Goal: Transaction & Acquisition: Book appointment/travel/reservation

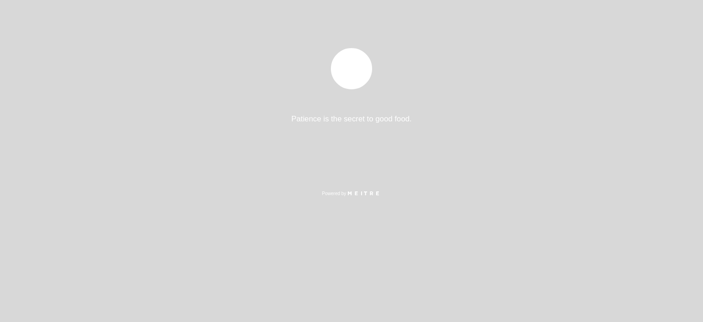
select select "es"
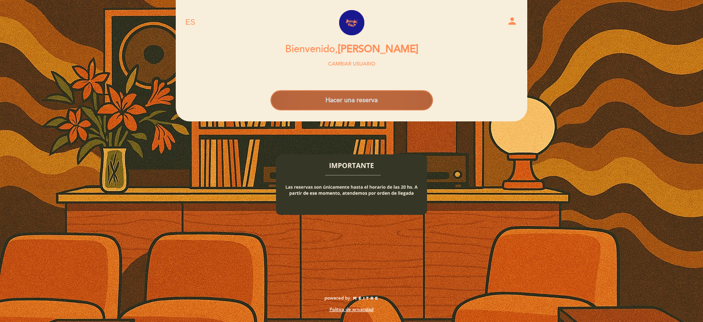
click at [388, 104] on button "Hacer una reserva" at bounding box center [351, 100] width 162 height 20
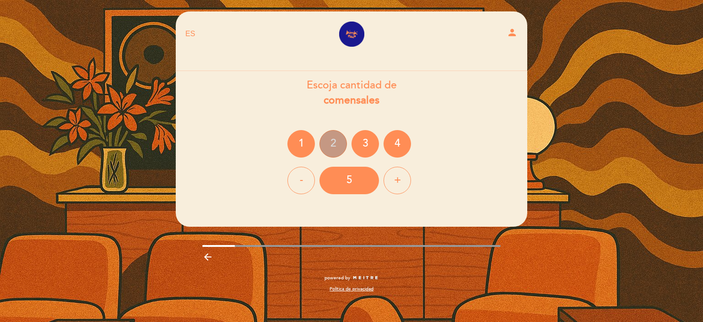
click at [343, 139] on div "2" at bounding box center [332, 143] width 27 height 27
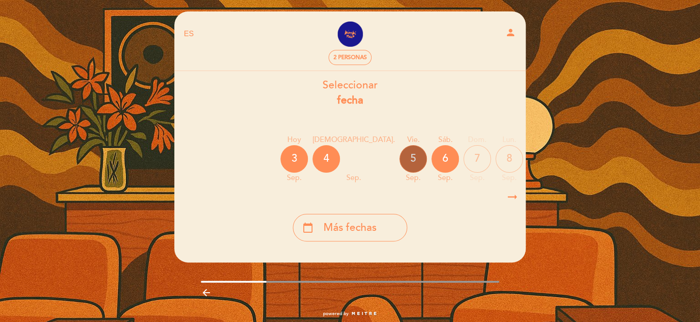
click at [399, 155] on div "5" at bounding box center [412, 158] width 27 height 27
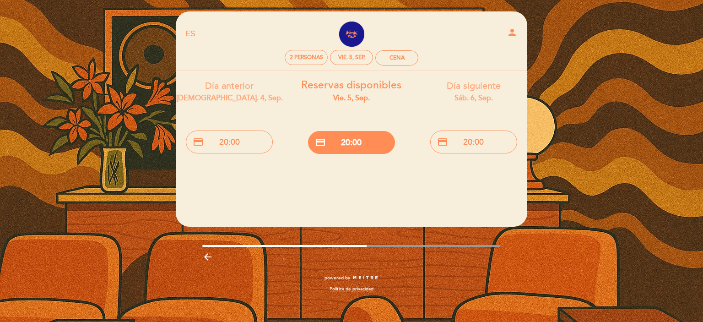
drag, startPoint x: 500, startPoint y: 145, endPoint x: 387, endPoint y: 181, distance: 118.6
click at [338, 179] on header "EN ES PT Bimbi-[PERSON_NAME] person 2 personas vie. 5, sep. Cena [GEOGRAPHIC_DA…" at bounding box center [351, 118] width 351 height 215
click at [359, 52] on div "vie. 5, sep." at bounding box center [351, 57] width 43 height 15
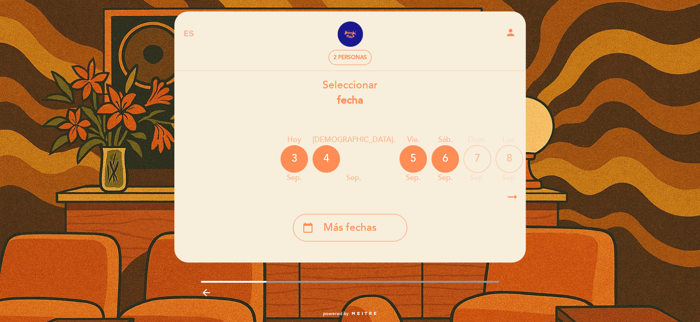
click at [559, 159] on div "10" at bounding box center [572, 158] width 27 height 27
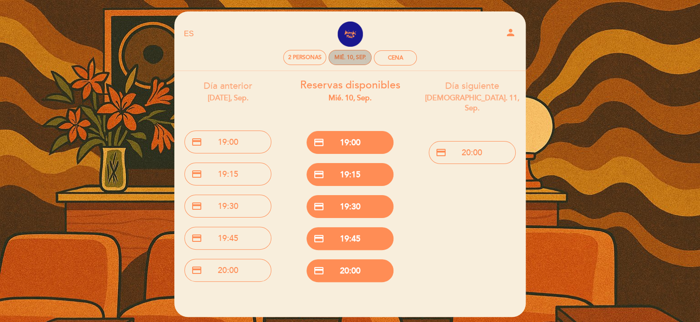
click at [343, 54] on div "mié. 10, sep." at bounding box center [350, 57] width 32 height 7
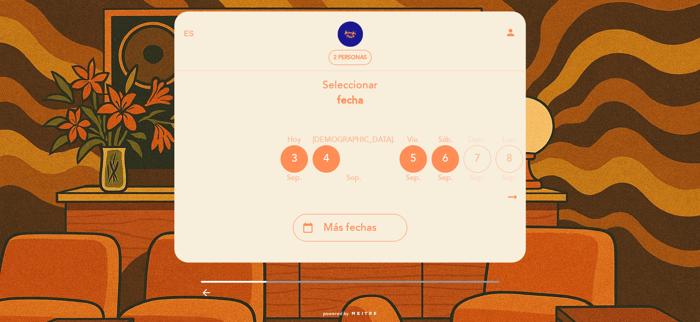
drag, startPoint x: 508, startPoint y: 161, endPoint x: 304, endPoint y: 175, distance: 204.5
click at [311, 172] on div "[DATE] [DATE] [DATE] [DATE] [DATE] [DATE] [DATE] [DATE] [DATE] jue. sep." at bounding box center [350, 159] width 352 height 58
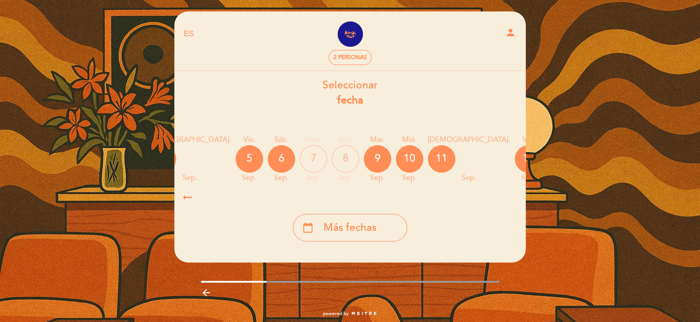
scroll to position [0, 227]
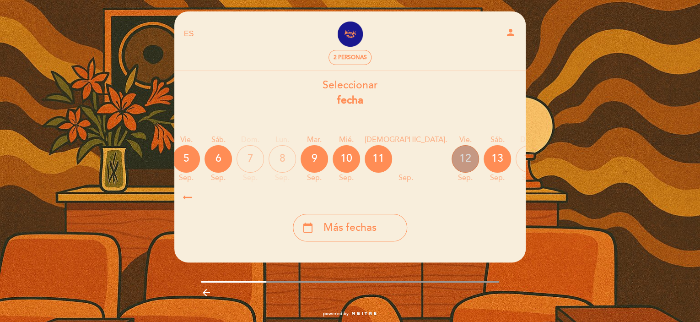
click at [451, 158] on div "12" at bounding box center [464, 158] width 27 height 27
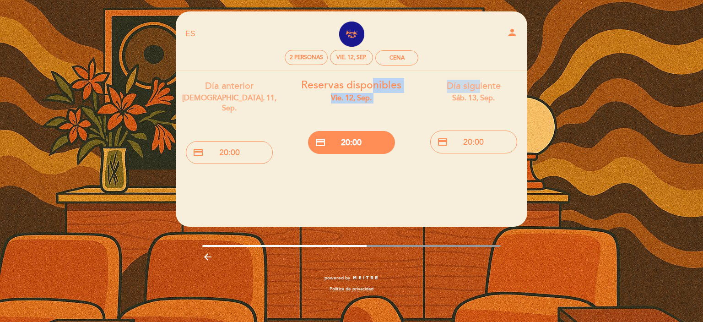
drag, startPoint x: 307, startPoint y: 73, endPoint x: 455, endPoint y: 76, distance: 148.2
click at [477, 76] on div "Día anterior jue. 11, sep. credit_card 20:00 Reservas disponibles vie. 12, sep.…" at bounding box center [351, 119] width 366 height 97
drag, startPoint x: 306, startPoint y: 70, endPoint x: 410, endPoint y: 72, distance: 104.3
click at [410, 72] on header "EN ES PT Bimbi-[PERSON_NAME] person 2 personas vie. 12, sep. Cena [GEOGRAPHIC_D…" at bounding box center [351, 118] width 351 height 215
click at [355, 67] on div "EN ES PT Bimbi-[PERSON_NAME] person 2 personas vie. 12, sep. Cena" at bounding box center [351, 44] width 332 height 53
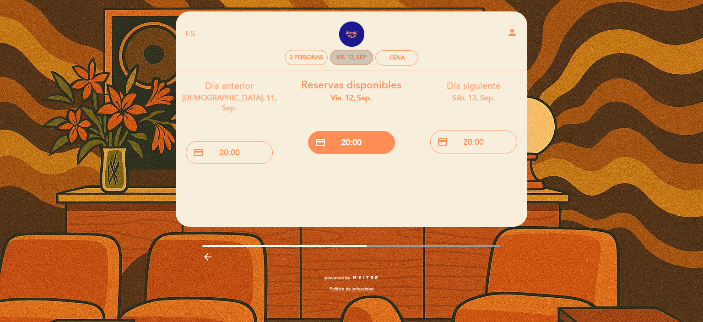
click at [354, 57] on div "vie. 12, sep." at bounding box center [351, 57] width 30 height 7
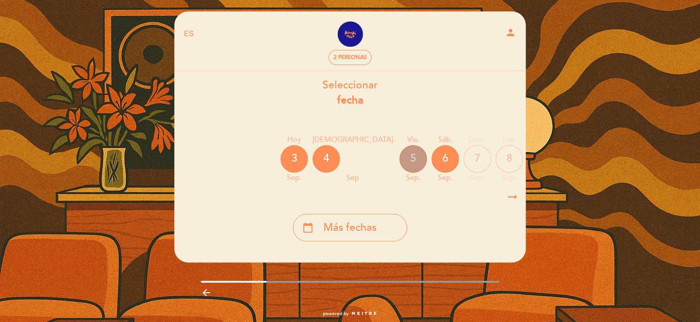
click at [399, 160] on div "5" at bounding box center [412, 158] width 27 height 27
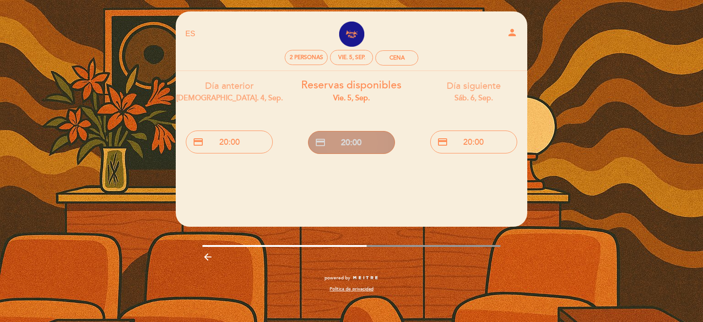
click at [351, 144] on button "credit_card 20:00" at bounding box center [351, 142] width 87 height 23
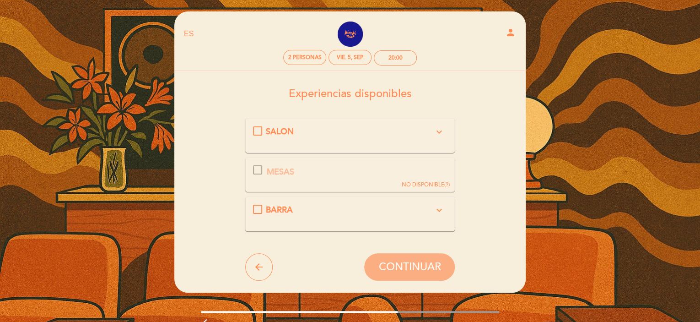
click at [435, 209] on icon "expand_more" at bounding box center [438, 209] width 11 height 11
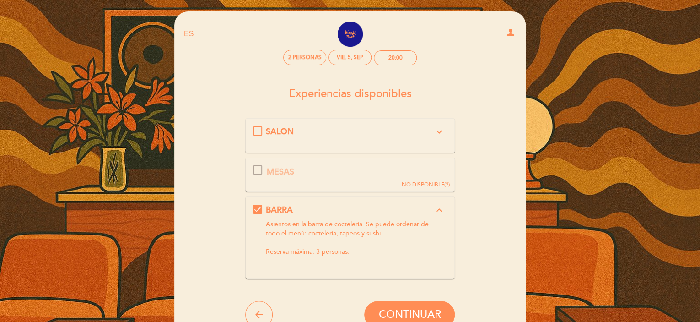
click at [438, 127] on icon "expand_more" at bounding box center [438, 131] width 11 height 11
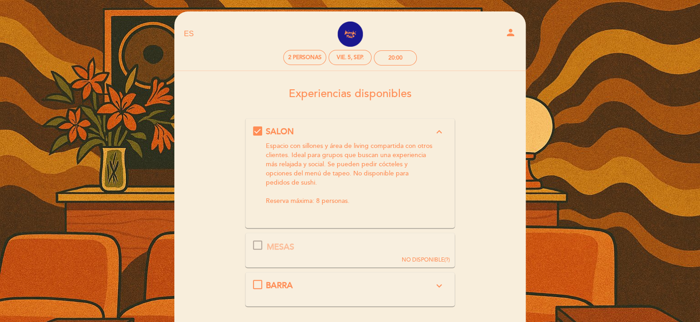
click at [438, 127] on icon "expand_less" at bounding box center [438, 131] width 11 height 11
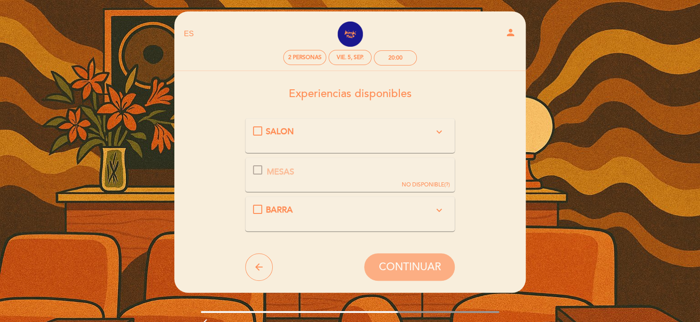
click at [333, 224] on div "BARRA expand_more Asientos en la barra de coctelería. Se puede ordenar de todo …" at bounding box center [350, 213] width 210 height 35
click at [260, 209] on div "BARRA expand_more Asientos en la barra de coctelería. Se puede ordenar de todo …" at bounding box center [350, 210] width 194 height 12
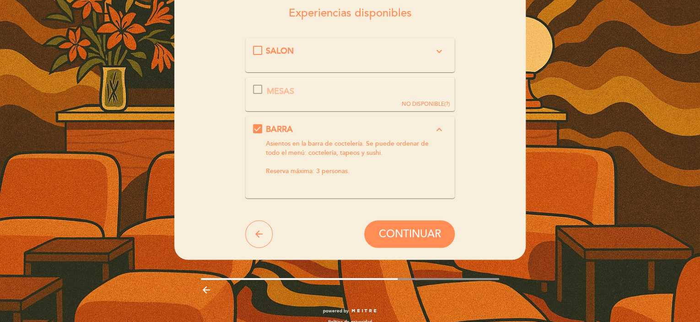
scroll to position [91, 0]
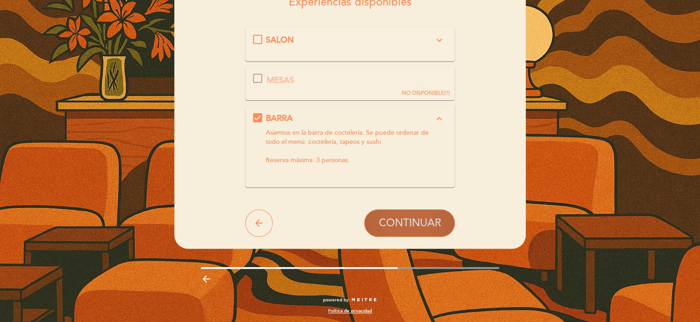
click at [407, 221] on span "CONTINUAR" at bounding box center [409, 222] width 62 height 13
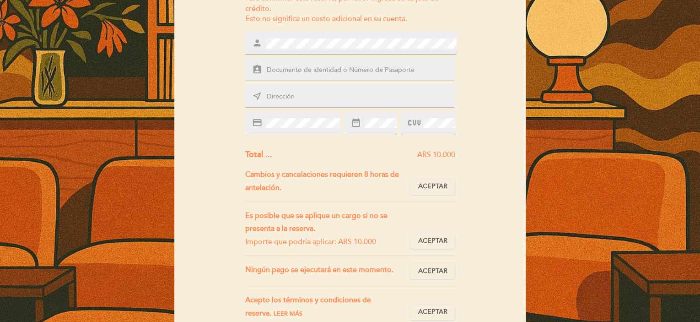
scroll to position [183, 0]
